Goal: Task Accomplishment & Management: Manage account settings

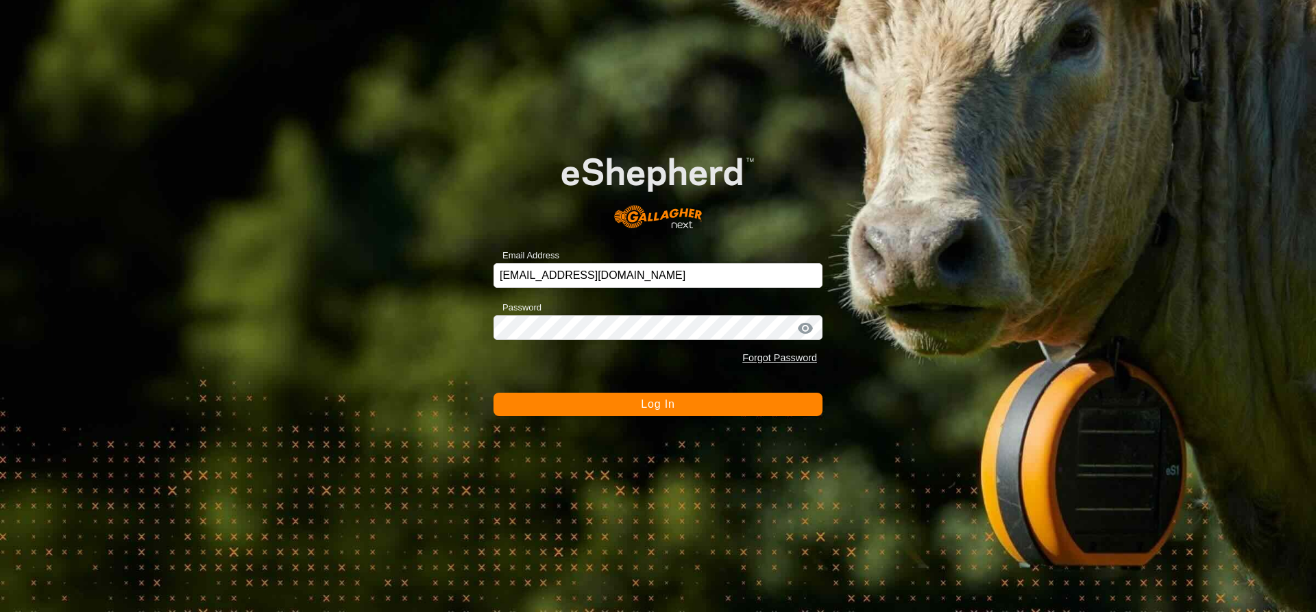
click at [735, 408] on button "Log In" at bounding box center [658, 404] width 329 height 23
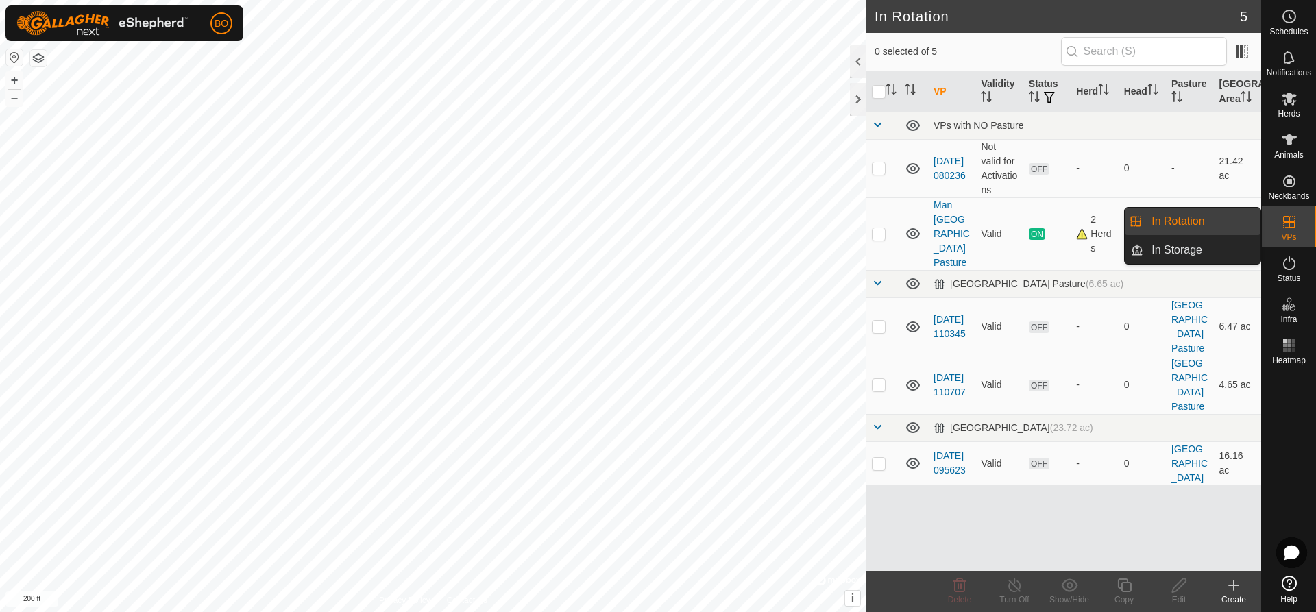
click at [1290, 222] on icon at bounding box center [1289, 222] width 12 height 12
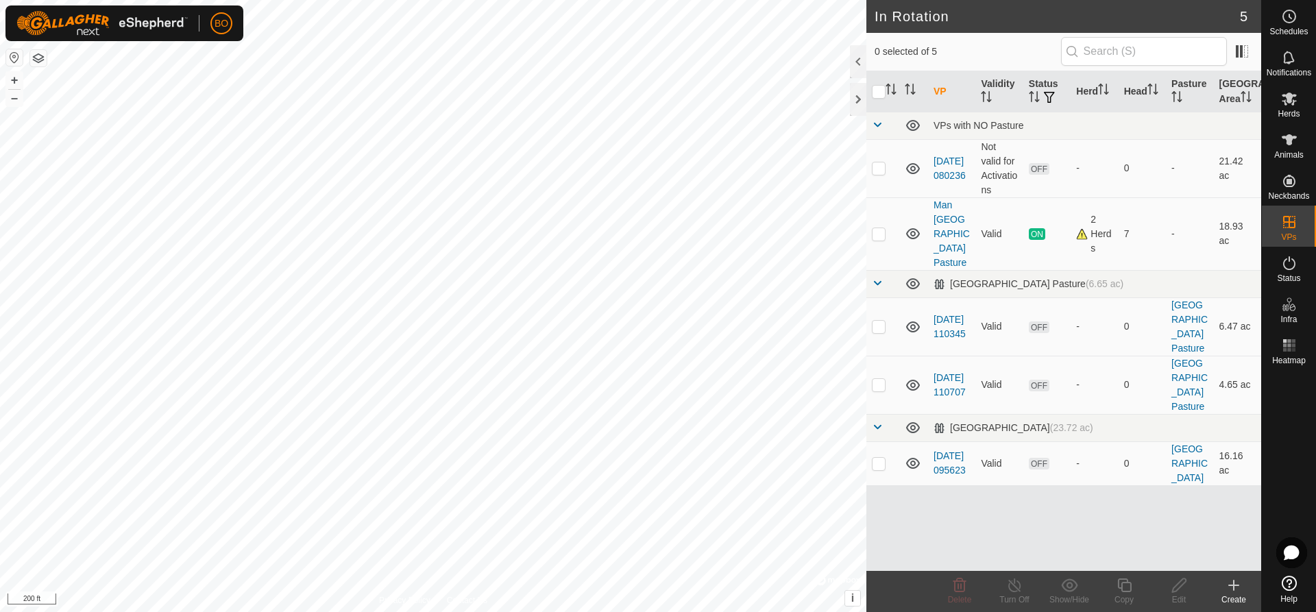
click at [1241, 579] on icon at bounding box center [1234, 585] width 16 height 16
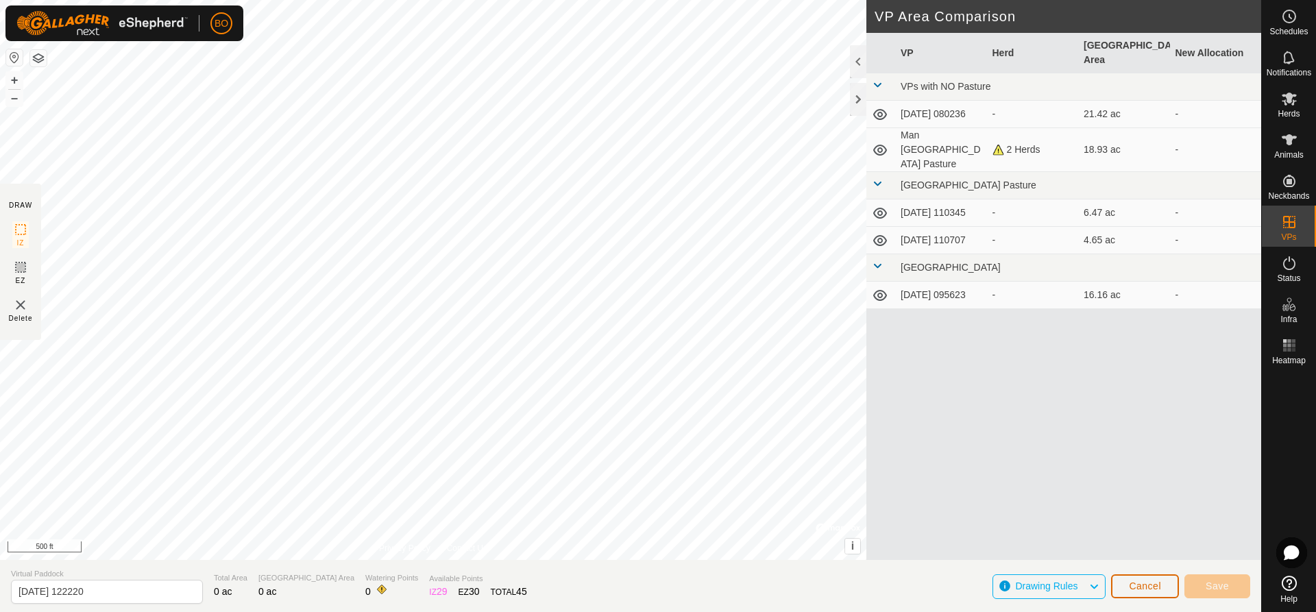
click at [1145, 591] on span "Cancel" at bounding box center [1145, 586] width 32 height 11
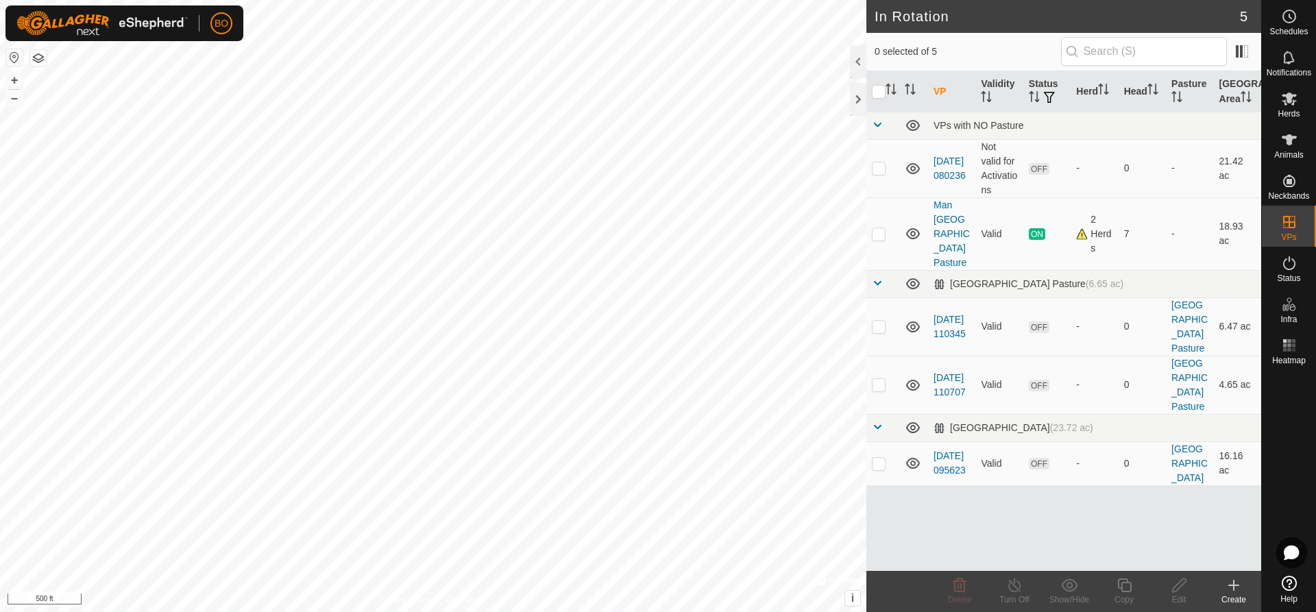
click at [1240, 590] on icon at bounding box center [1234, 585] width 16 height 16
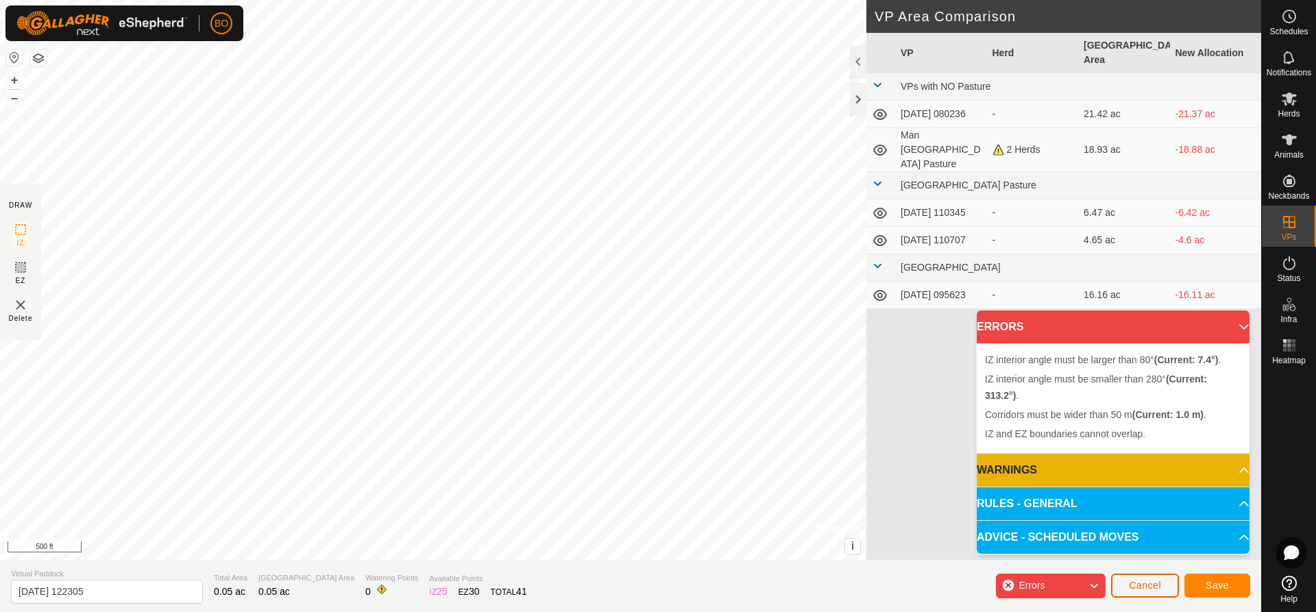
click at [1130, 587] on span "Cancel" at bounding box center [1145, 585] width 32 height 11
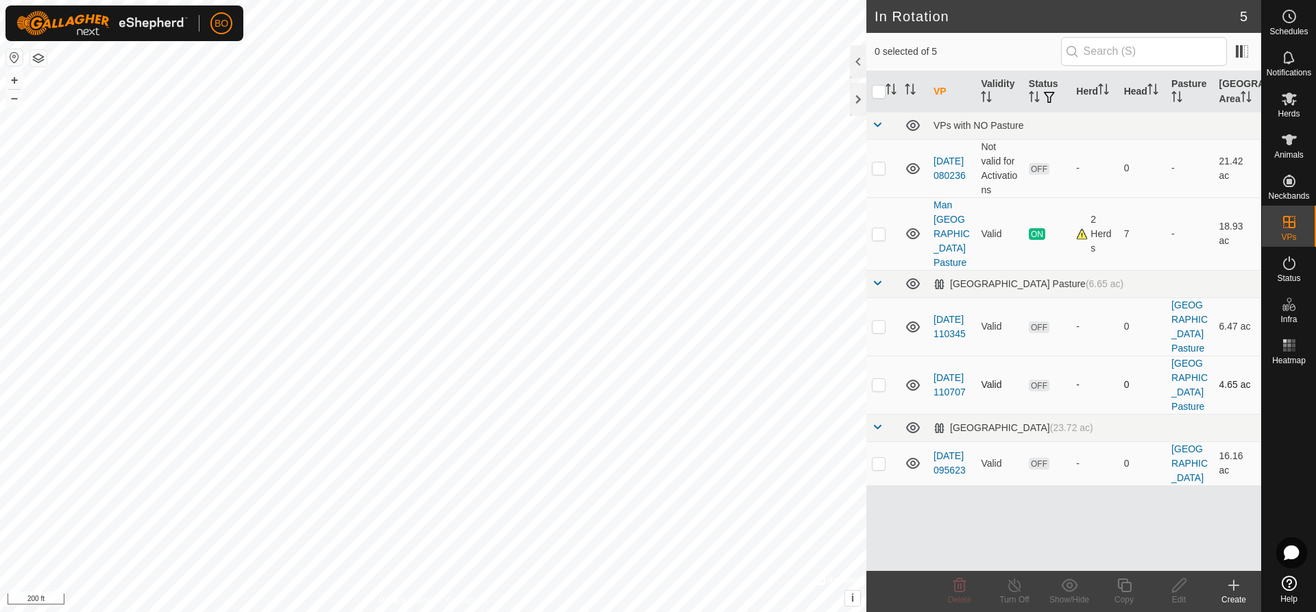
click at [872, 354] on div "In Rotation 5 0 selected of 5 VP Validity Status Herd Head Pasture Grazing Area…" at bounding box center [630, 306] width 1261 height 612
click at [1234, 587] on icon at bounding box center [1234, 586] width 0 height 10
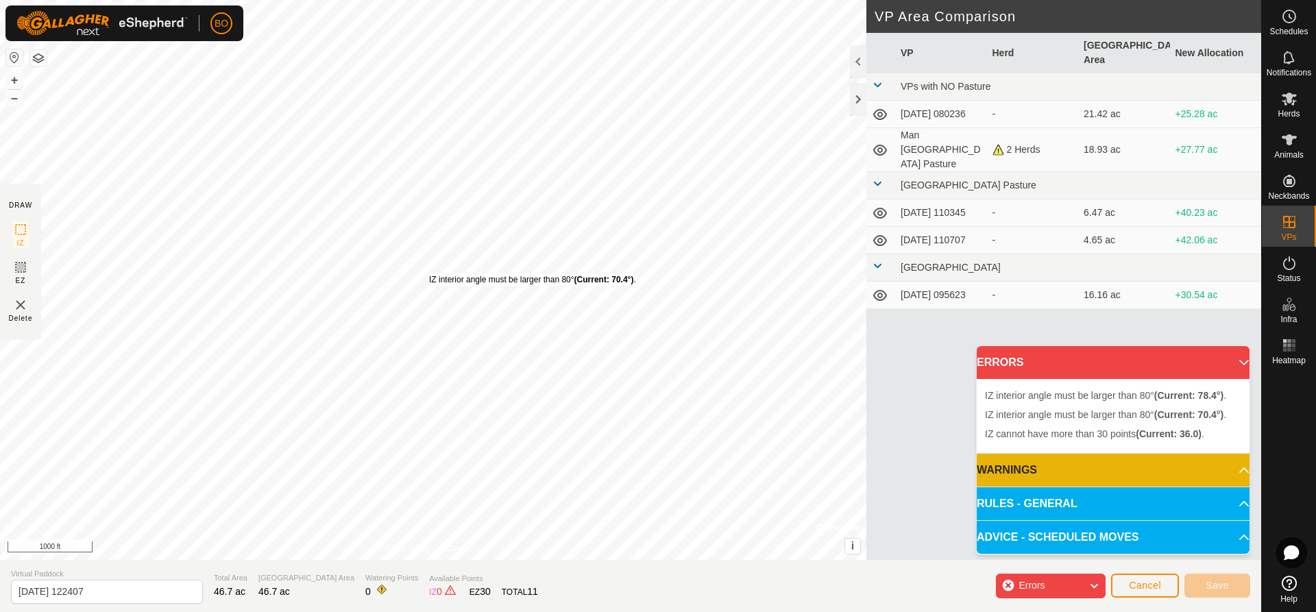
click at [429, 274] on div "IZ interior angle must be larger than 80° (Current: 70.4°) . + – ⇧ i © Mapbox ,…" at bounding box center [433, 280] width 866 height 560
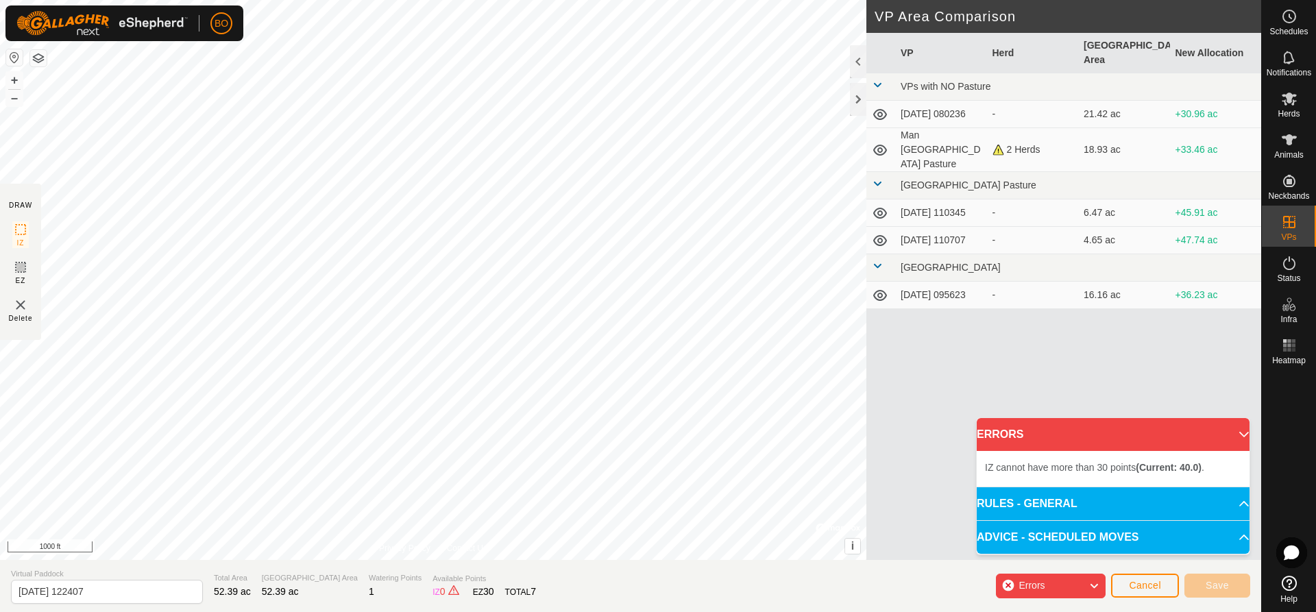
click at [1095, 592] on icon at bounding box center [1094, 586] width 11 height 18
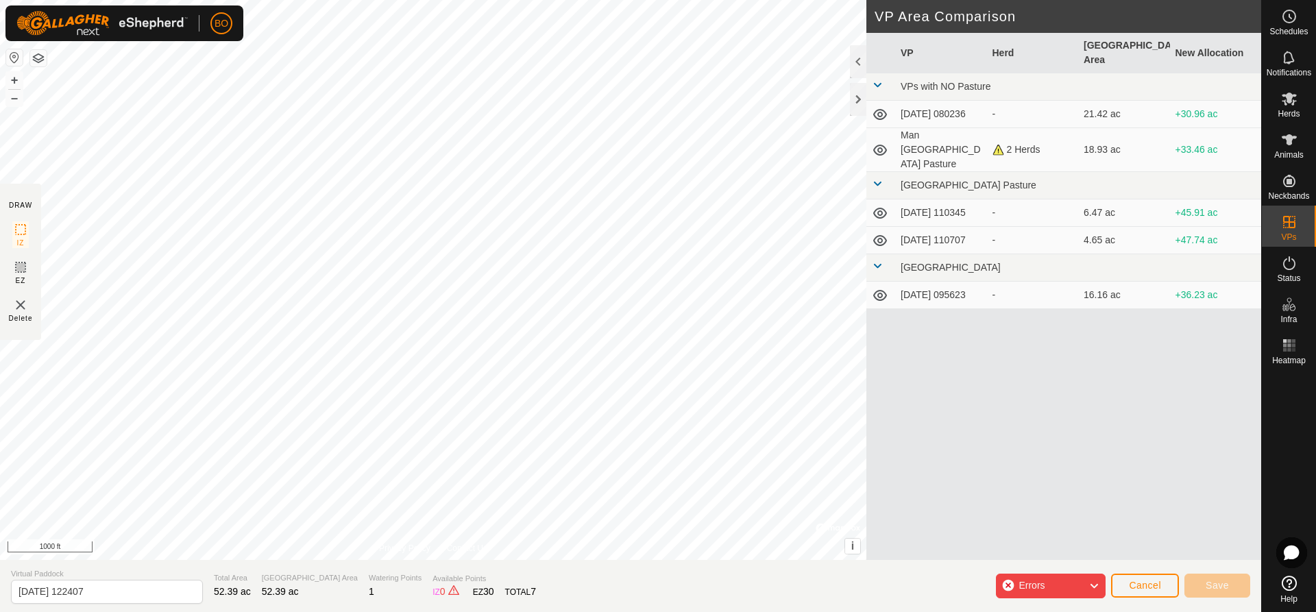
click at [1007, 587] on div "Errors" at bounding box center [1051, 586] width 110 height 25
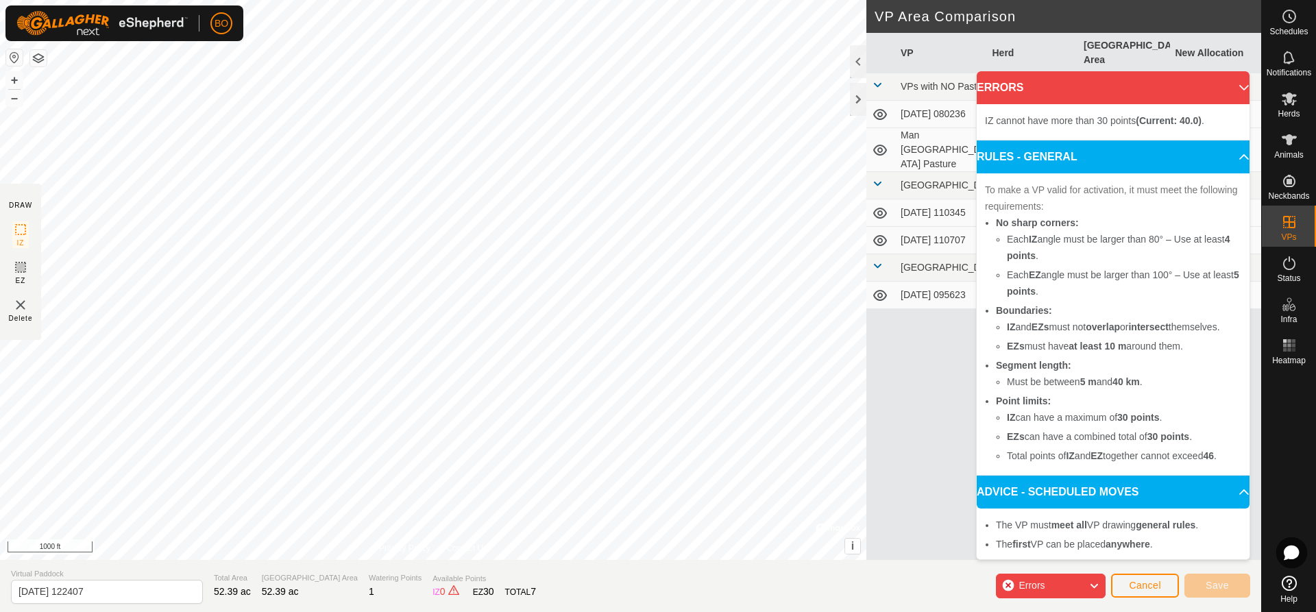
click at [920, 441] on div "VP Herd Grazing Area New Allocation VPs with NO Pasture [DATE] 080236 - 21.42 a…" at bounding box center [1063, 313] width 395 height 560
click at [1093, 586] on icon at bounding box center [1094, 586] width 11 height 18
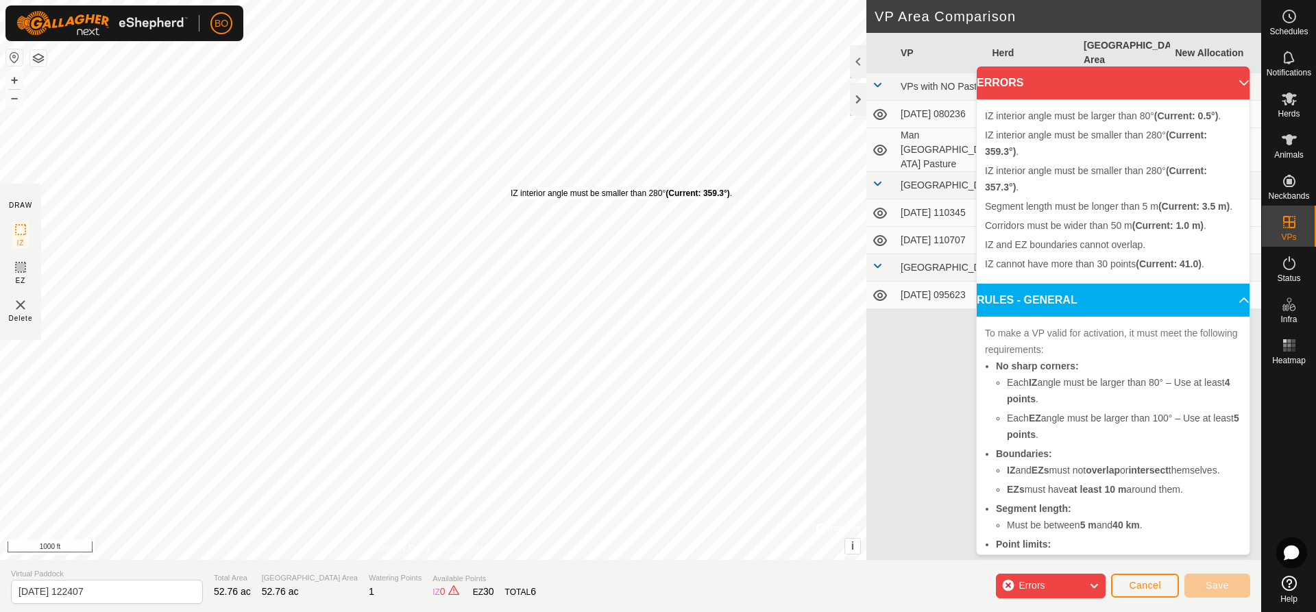
click at [511, 187] on div "IZ interior angle must be smaller than 280° (Current: 359.3°) ." at bounding box center [621, 193] width 221 height 12
click at [1158, 586] on span "Cancel" at bounding box center [1145, 585] width 32 height 11
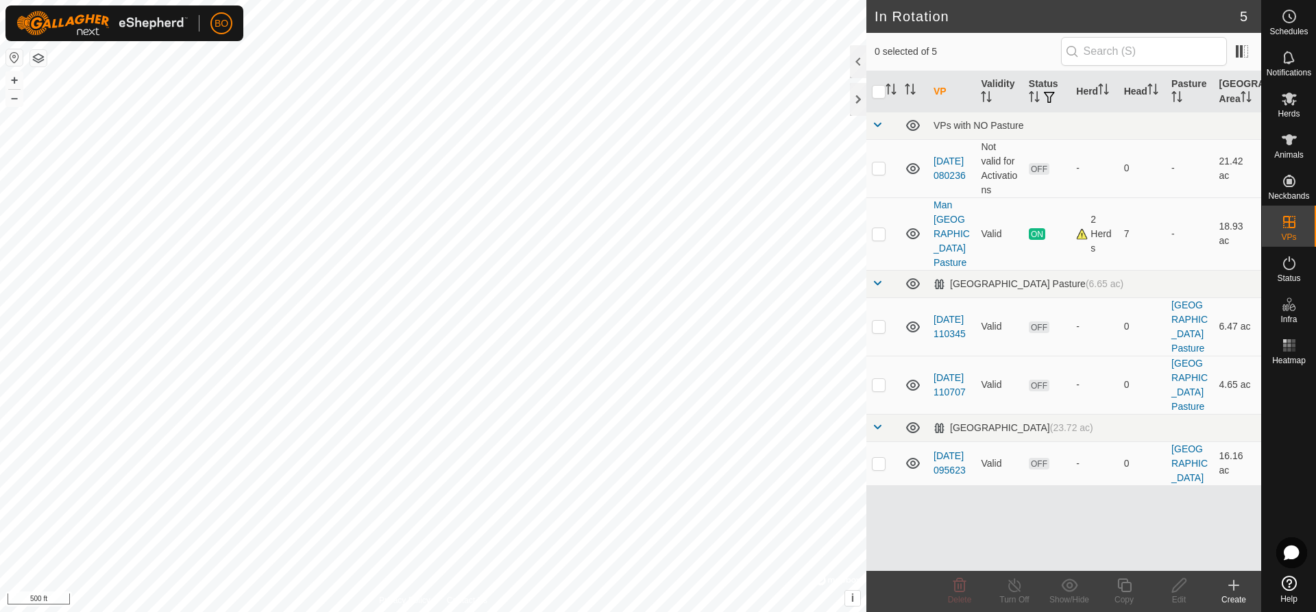
click at [1229, 587] on icon at bounding box center [1234, 585] width 16 height 16
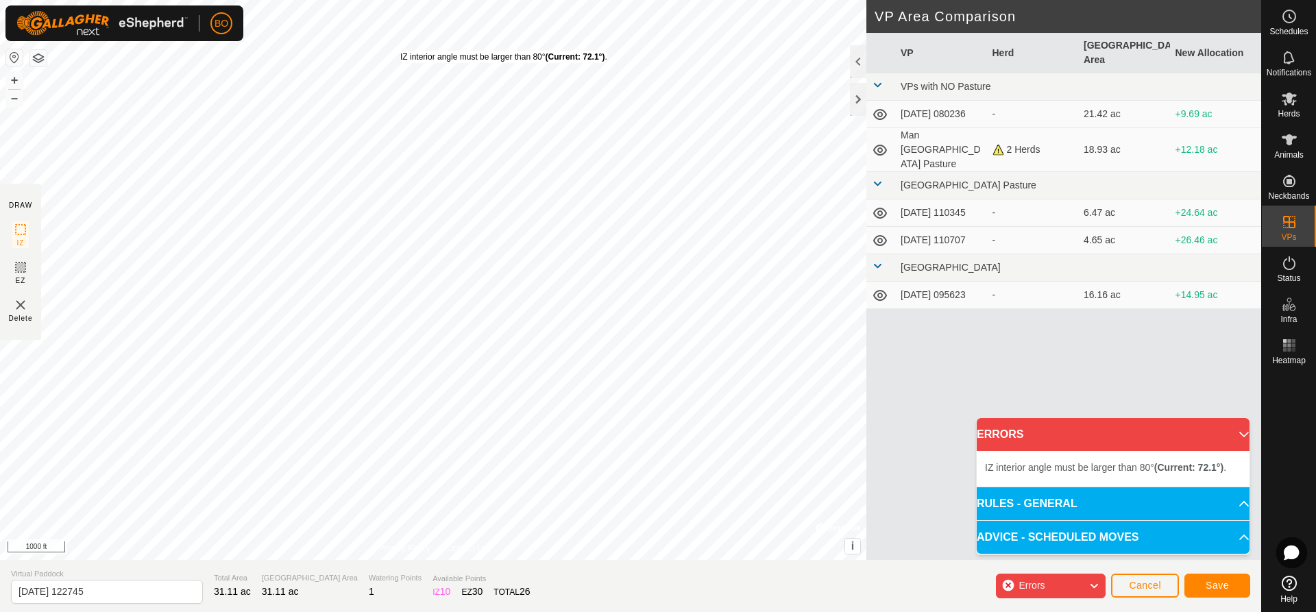
click at [400, 51] on div "IZ interior angle must be larger than 80° (Current: 72.1°) . + – ⇧ i © Mapbox ,…" at bounding box center [433, 280] width 866 height 560
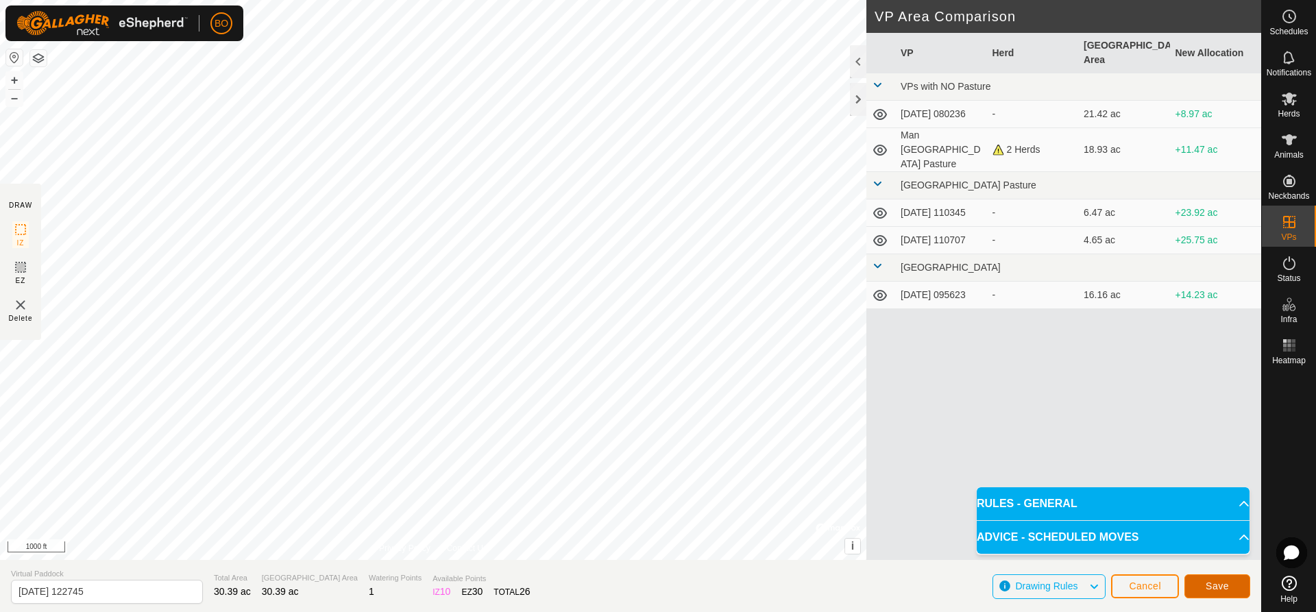
click at [1213, 581] on span "Save" at bounding box center [1217, 586] width 23 height 11
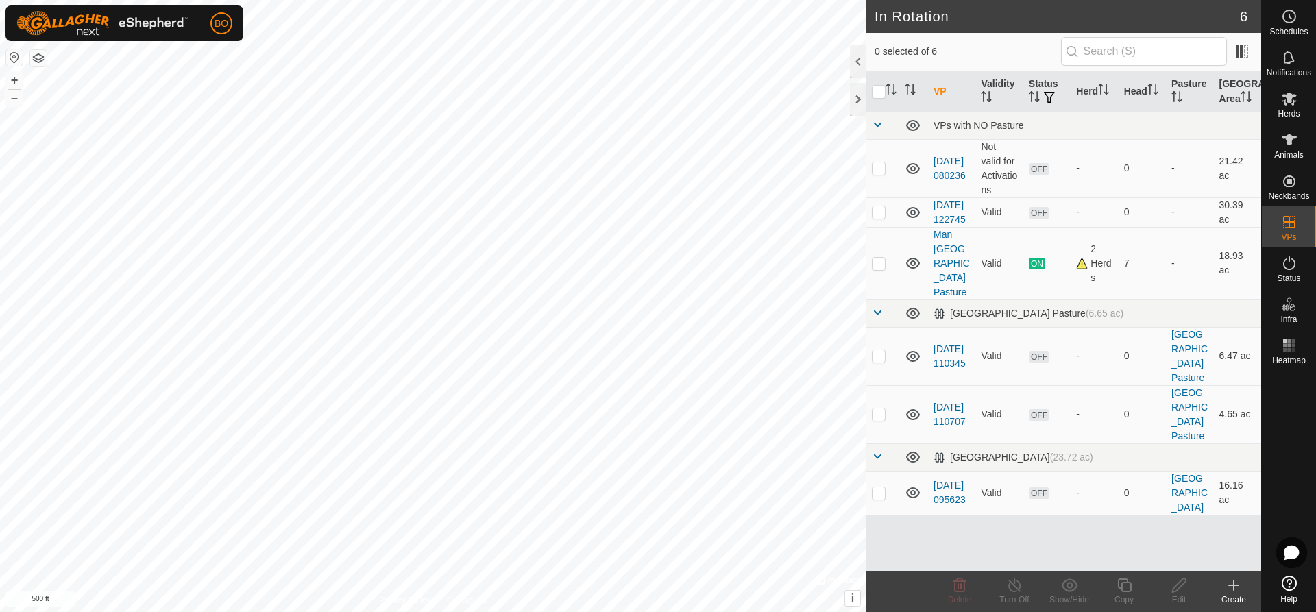
checkbox input "true"
click at [1180, 586] on icon at bounding box center [1179, 586] width 14 height 14
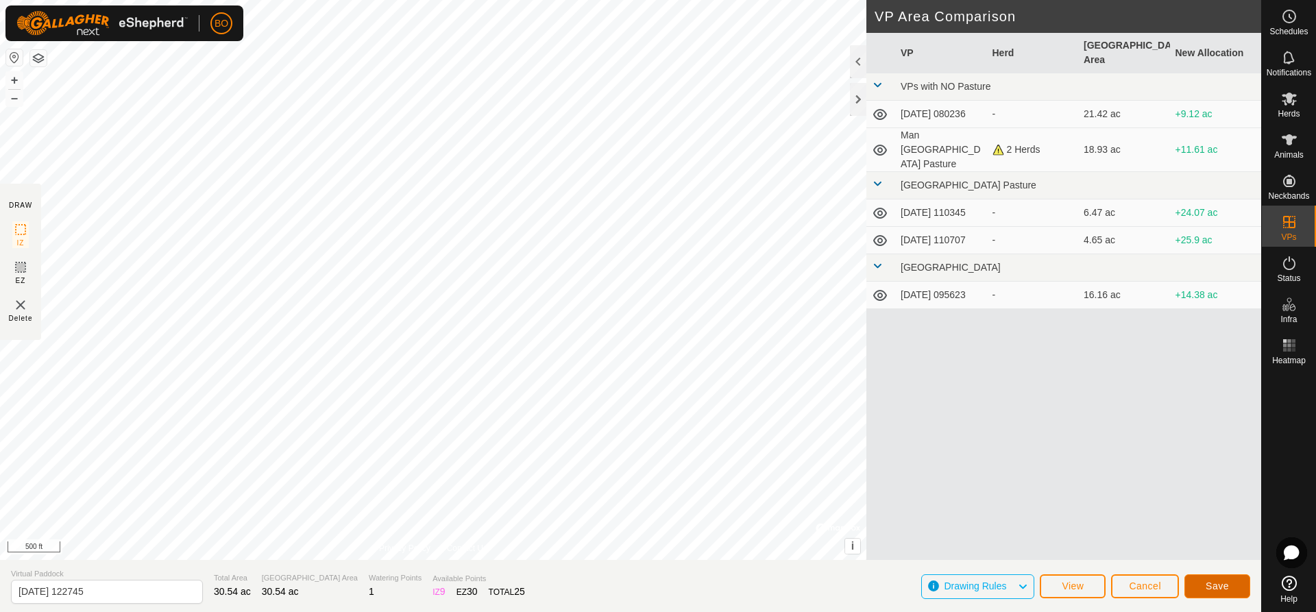
click at [1227, 590] on span "Save" at bounding box center [1217, 586] width 23 height 11
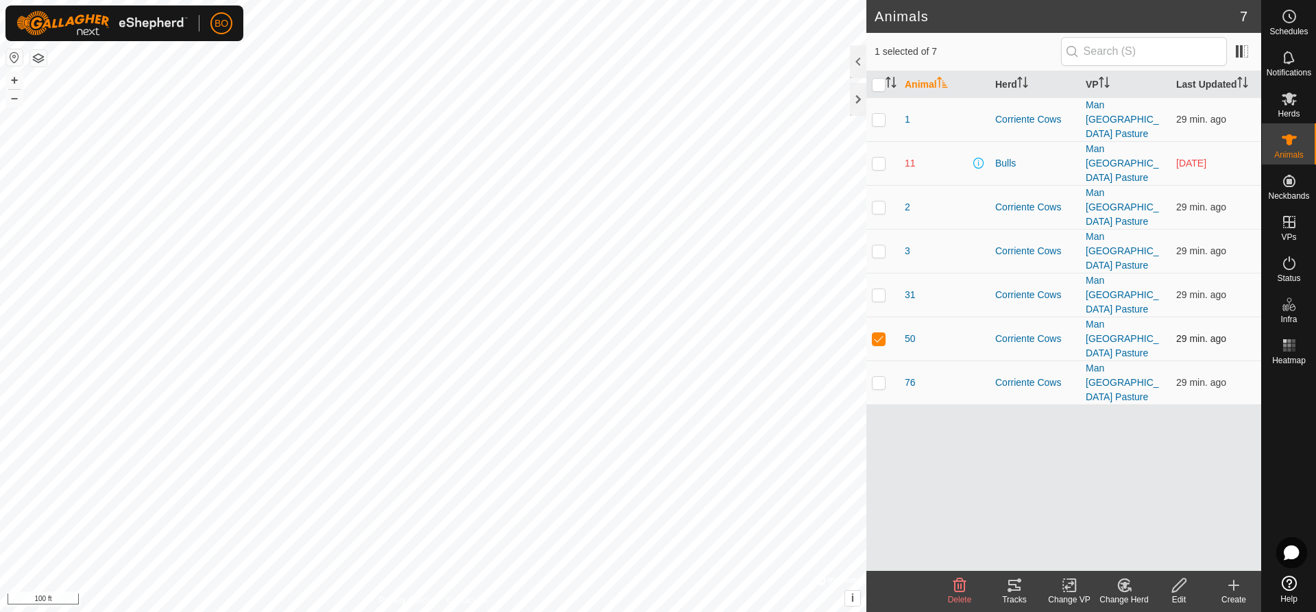
click at [877, 333] on p-checkbox at bounding box center [879, 338] width 14 height 11
checkbox input "false"
click at [875, 114] on p-checkbox at bounding box center [879, 119] width 14 height 11
checkbox input "true"
click at [879, 202] on p-checkbox at bounding box center [879, 207] width 14 height 11
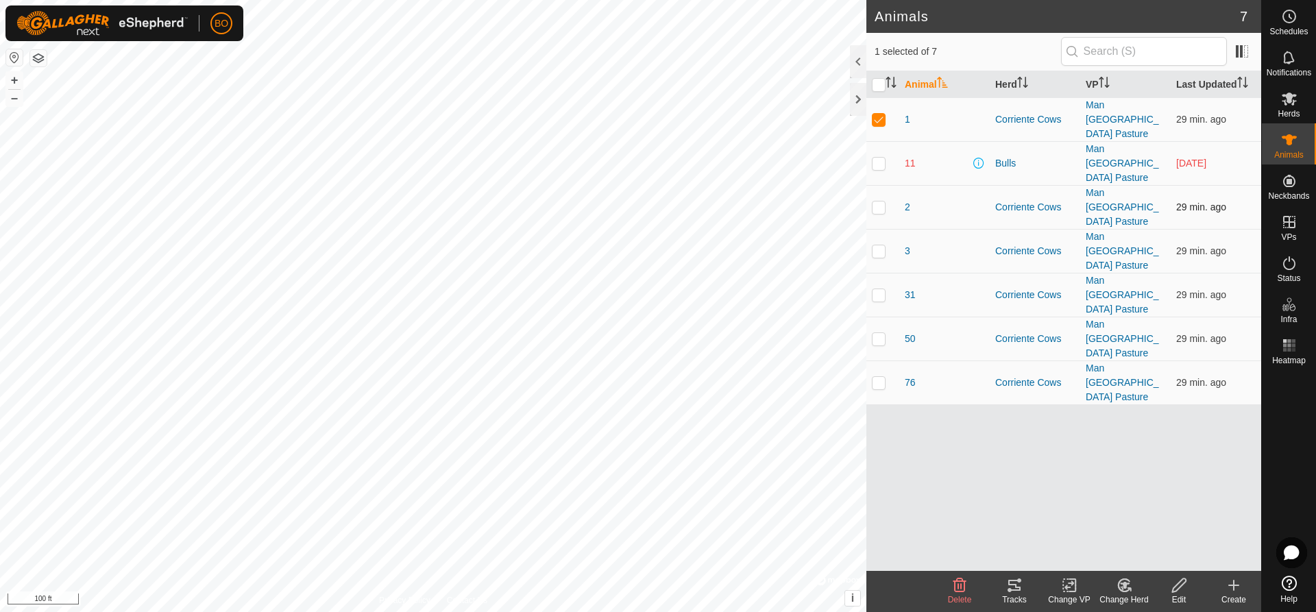
checkbox input "true"
click at [873, 245] on p-checkbox at bounding box center [879, 250] width 14 height 11
checkbox input "true"
click at [882, 289] on p-checkbox at bounding box center [879, 294] width 14 height 11
checkbox input "true"
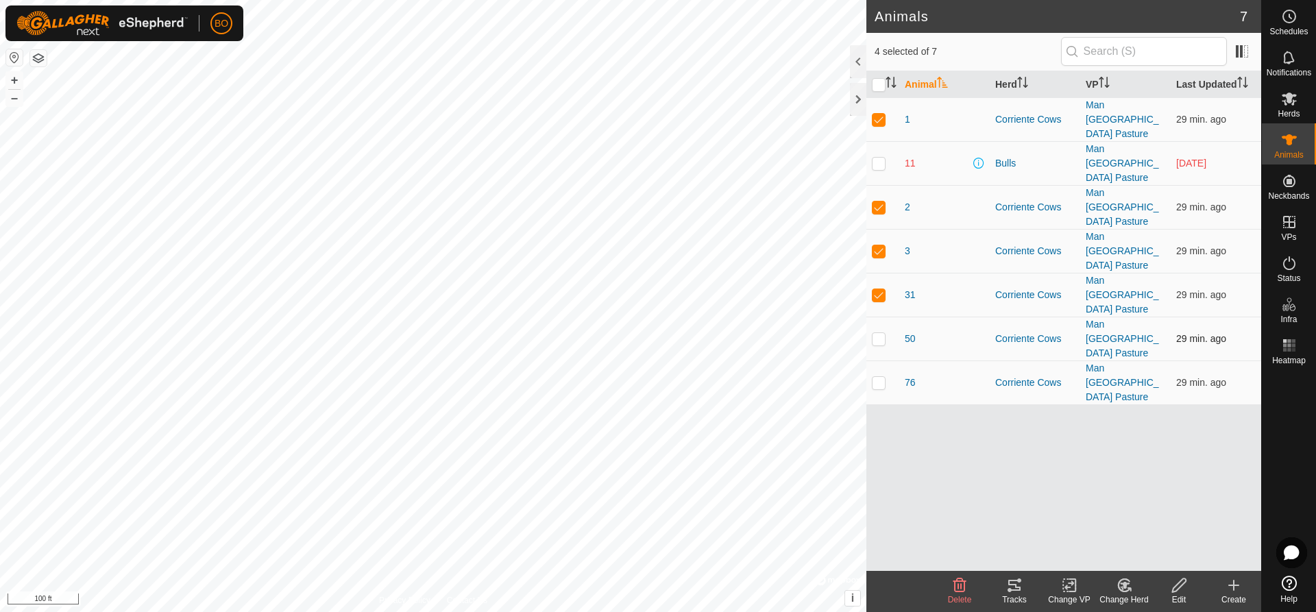
click at [883, 317] on td at bounding box center [882, 339] width 33 height 44
checkbox input "true"
click at [876, 377] on p-tablecheckbox at bounding box center [879, 382] width 14 height 11
checkbox input "true"
click at [1074, 589] on icon at bounding box center [1069, 585] width 17 height 16
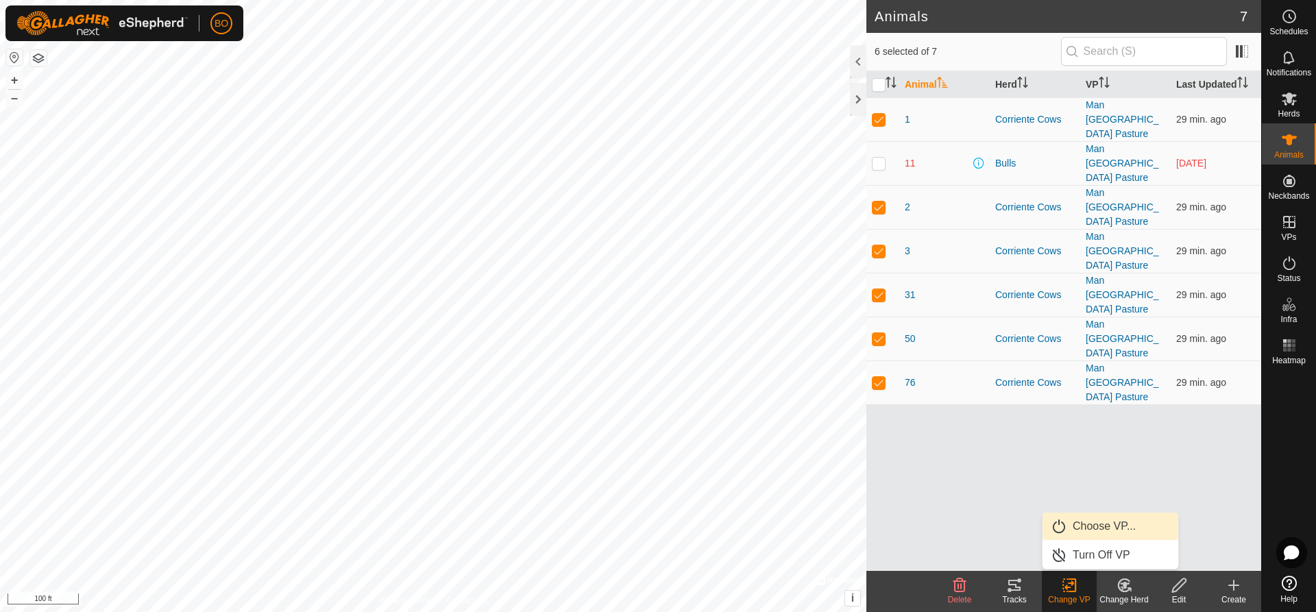
click at [1097, 534] on link "Choose VP..." at bounding box center [1111, 526] width 136 height 27
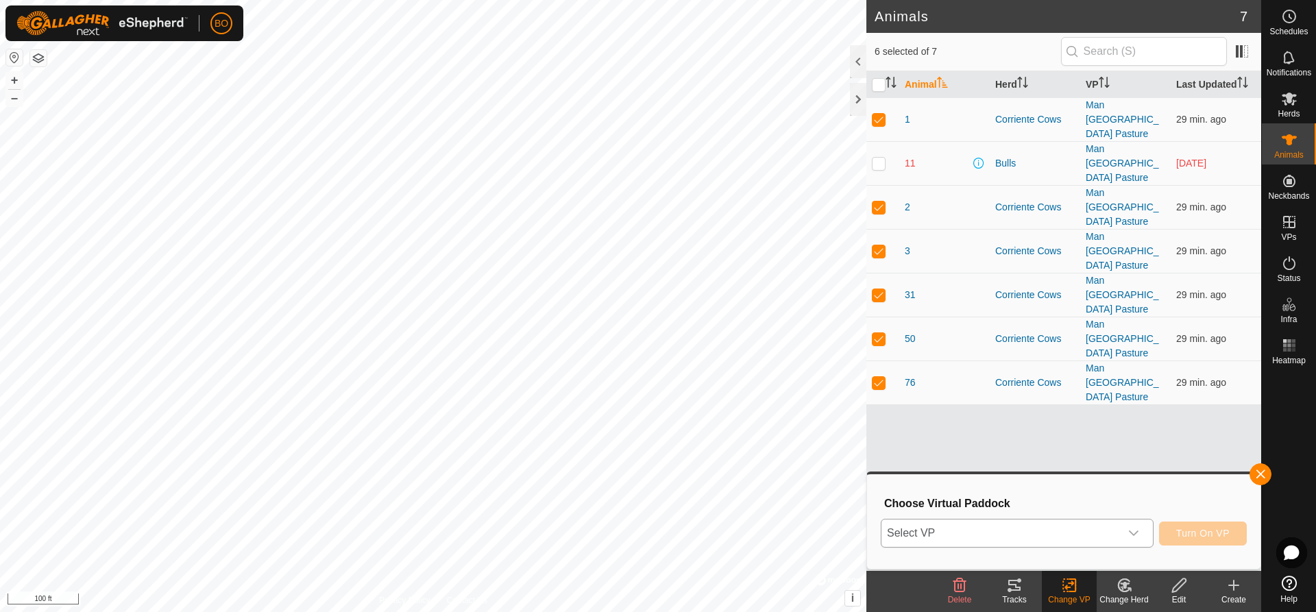
click at [1132, 525] on div "dropdown trigger" at bounding box center [1133, 533] width 27 height 27
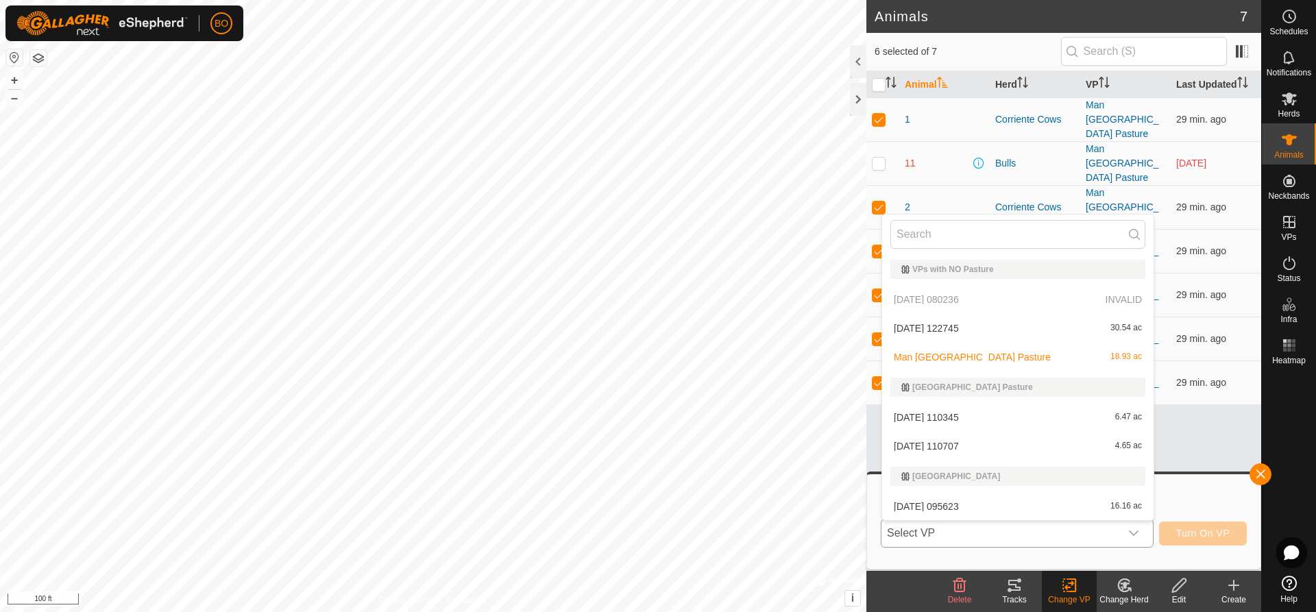
click at [989, 329] on li "[DATE] 122745 30.54 ac" at bounding box center [1017, 328] width 271 height 27
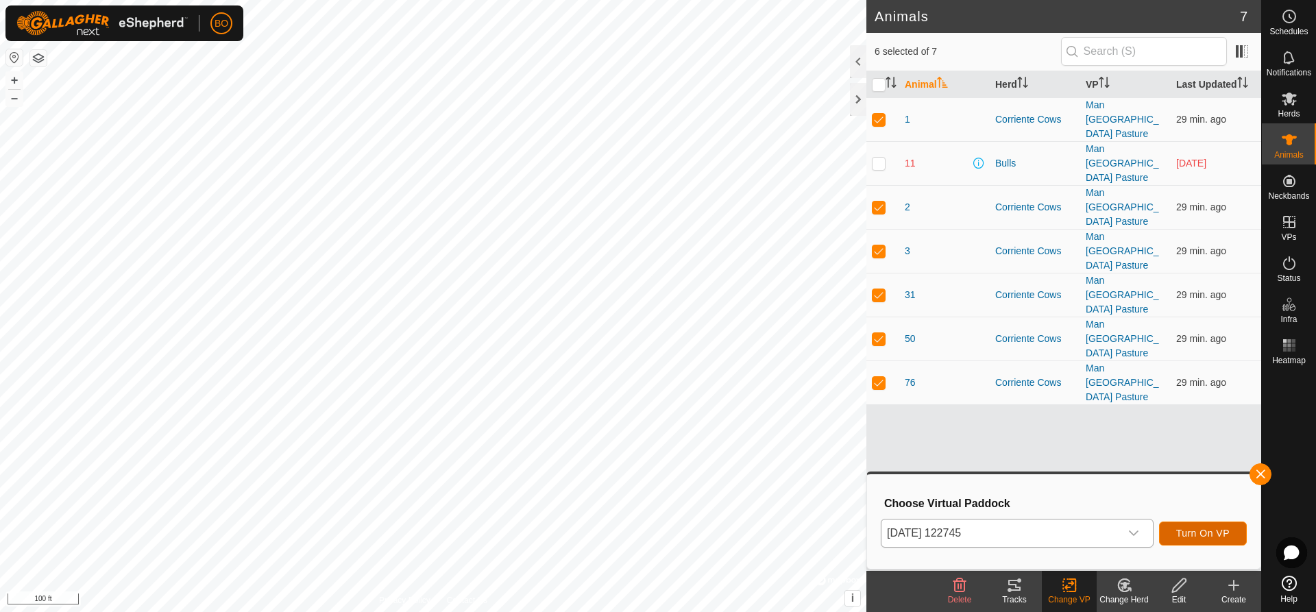
click at [1203, 531] on span "Turn On VP" at bounding box center [1202, 533] width 53 height 11
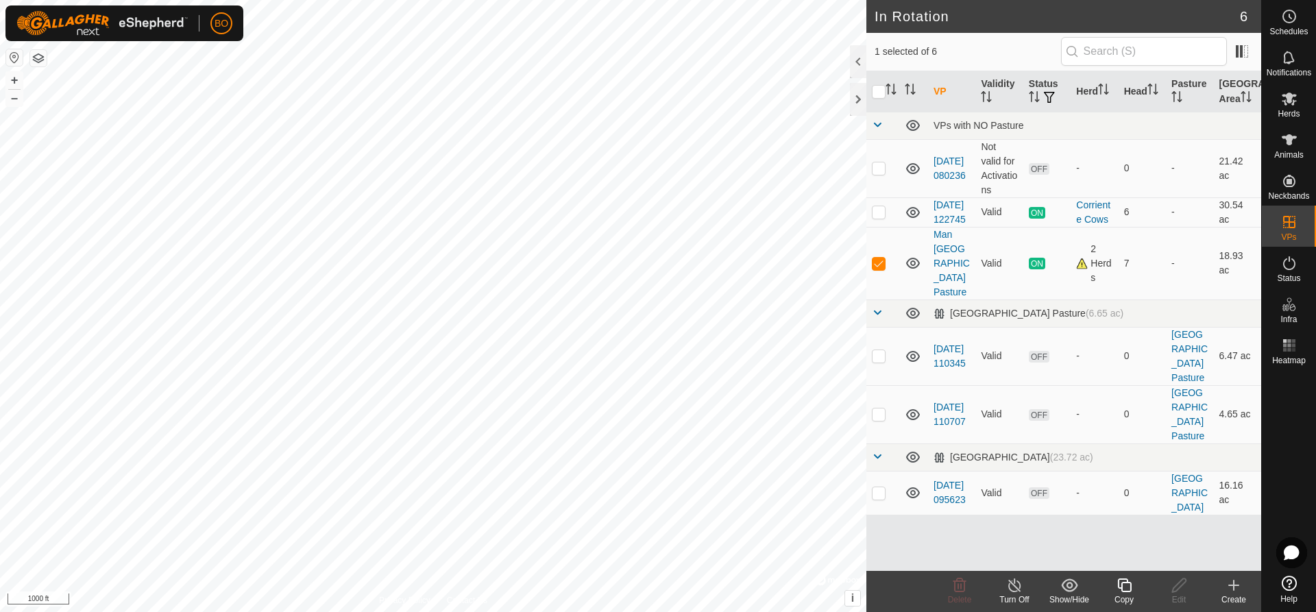
checkbox input "true"
click at [882, 214] on div "In Rotation 6 1 selected of 6 VP Validity Status Herd Head Pasture Grazing Area…" at bounding box center [630, 306] width 1261 height 612
click at [648, 611] on html "BO Schedules Notifications Herds Animals Neckbands VPs Status Infra Heatmap Hel…" at bounding box center [658, 306] width 1316 height 612
click at [720, 611] on html "BO Schedules Notifications Herds Animals Neckbands VPs Status Infra Heatmap Hel…" at bounding box center [658, 306] width 1316 height 612
click at [571, 611] on html "BO Schedules Notifications Herds Animals Neckbands VPs Status Infra Heatmap Hel…" at bounding box center [658, 306] width 1316 height 612
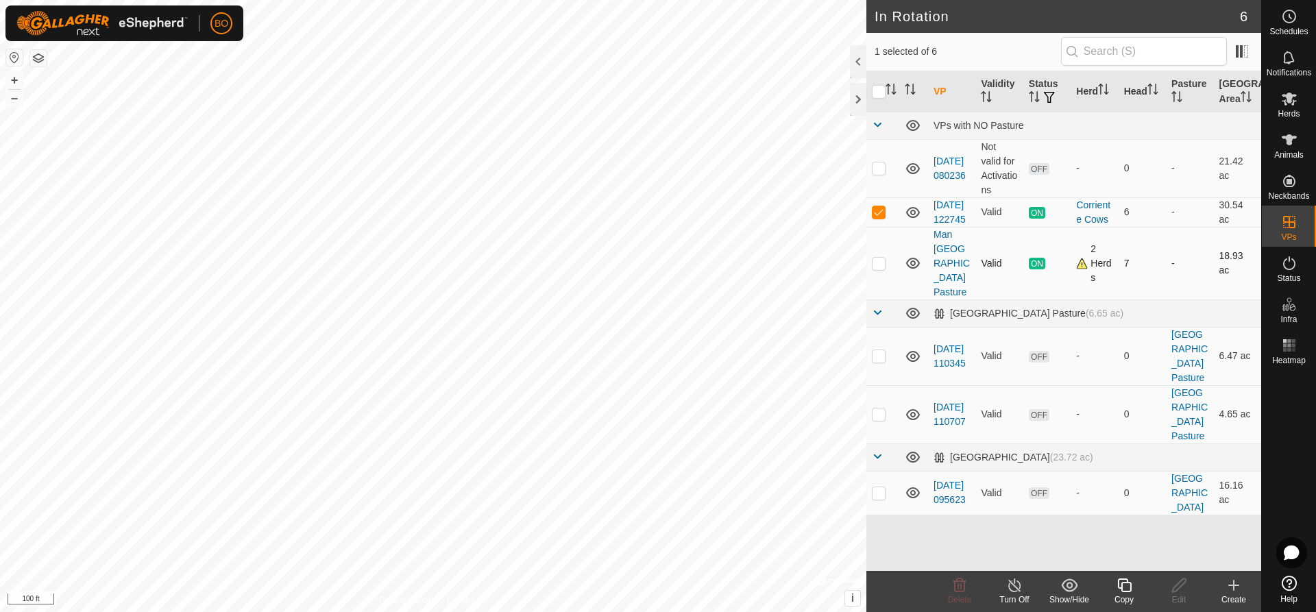
click at [879, 269] on p-checkbox at bounding box center [879, 263] width 14 height 11
click at [875, 269] on p-checkbox at bounding box center [879, 263] width 14 height 11
click at [884, 269] on p-checkbox at bounding box center [879, 263] width 14 height 11
click at [884, 267] on p-checkbox at bounding box center [879, 263] width 14 height 11
click at [875, 269] on p-checkbox at bounding box center [879, 263] width 14 height 11
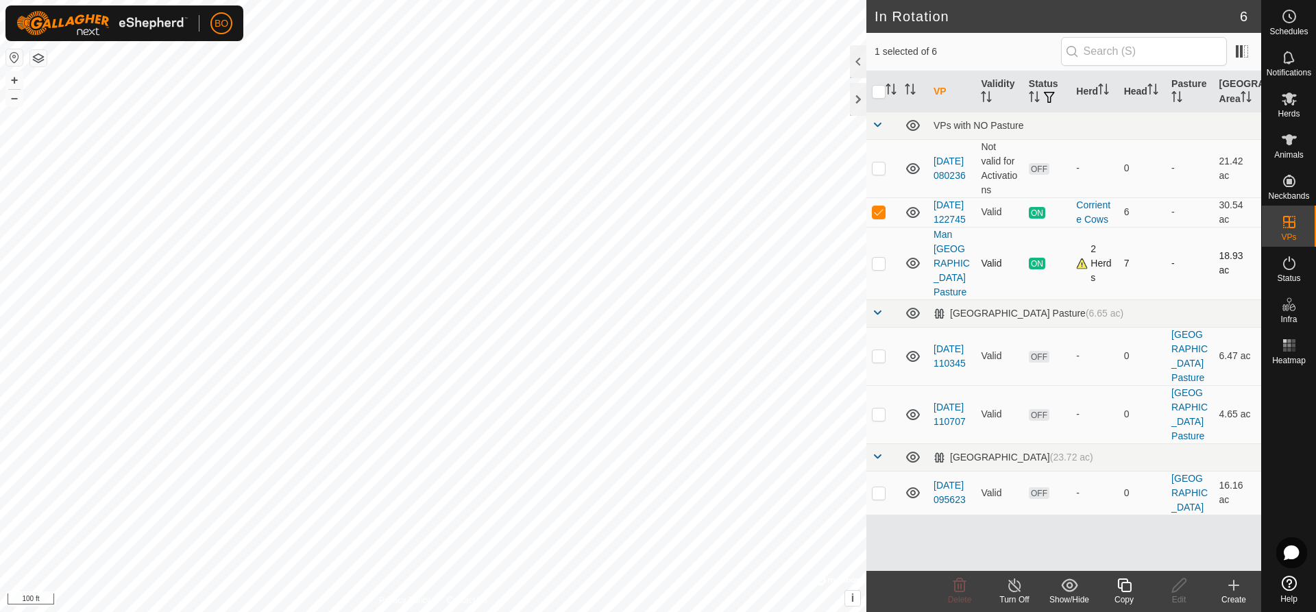
checkbox input "true"
click at [878, 216] on p-checkbox at bounding box center [879, 211] width 14 height 11
checkbox input "true"
checkbox input "false"
click at [1081, 271] on div "2 Herds" at bounding box center [1094, 263] width 36 height 43
